Goal: Navigation & Orientation: Find specific page/section

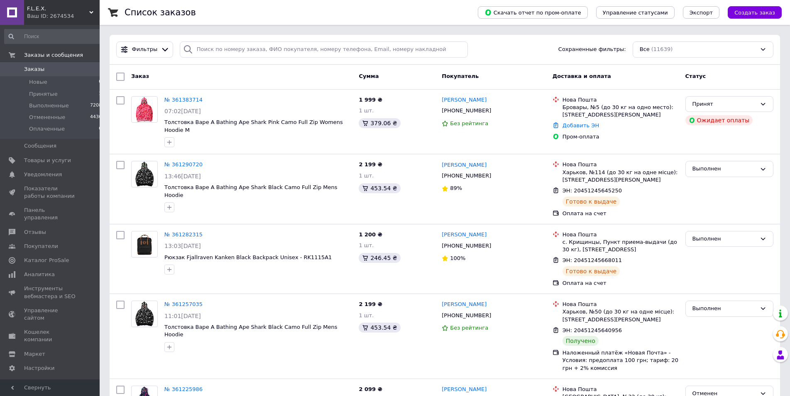
click at [72, 15] on div "Ваш ID: 2674534" at bounding box center [63, 15] width 73 height 7
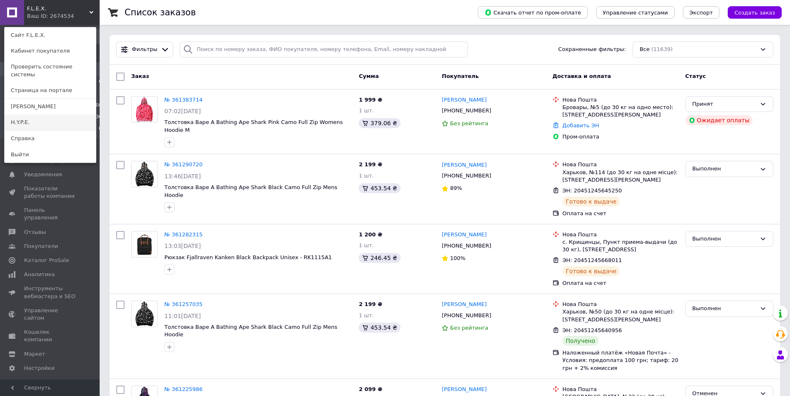
click at [36, 116] on link "H.Y.P.E." at bounding box center [50, 123] width 91 height 16
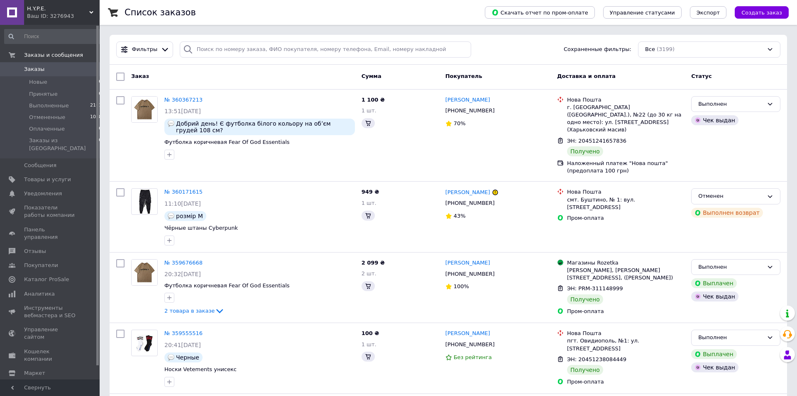
click at [88, 17] on div "Ваш ID: 3276943" at bounding box center [63, 15] width 73 height 7
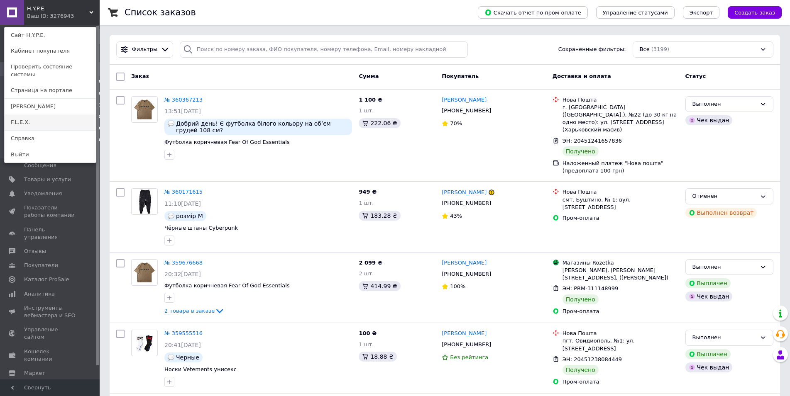
click at [46, 115] on link "F.L.E.X." at bounding box center [50, 123] width 91 height 16
